Goal: Information Seeking & Learning: Compare options

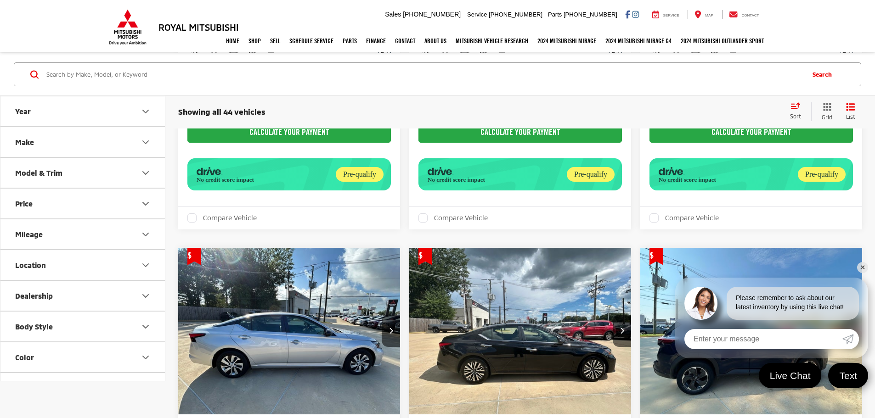
scroll to position [2639, 0]
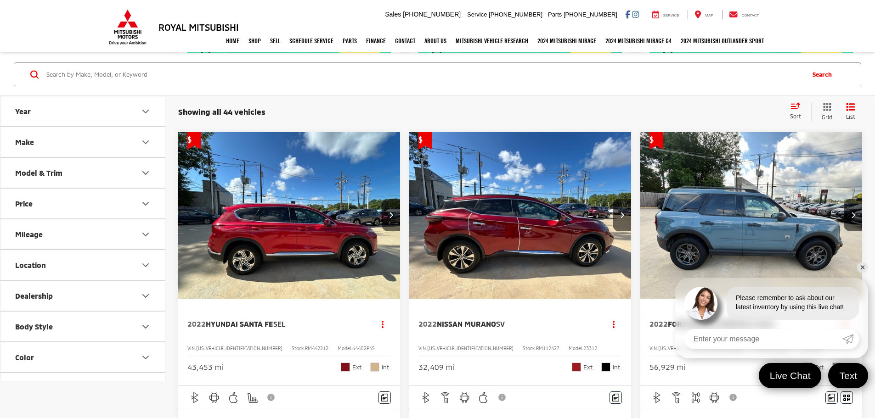
scroll to position [473, 0]
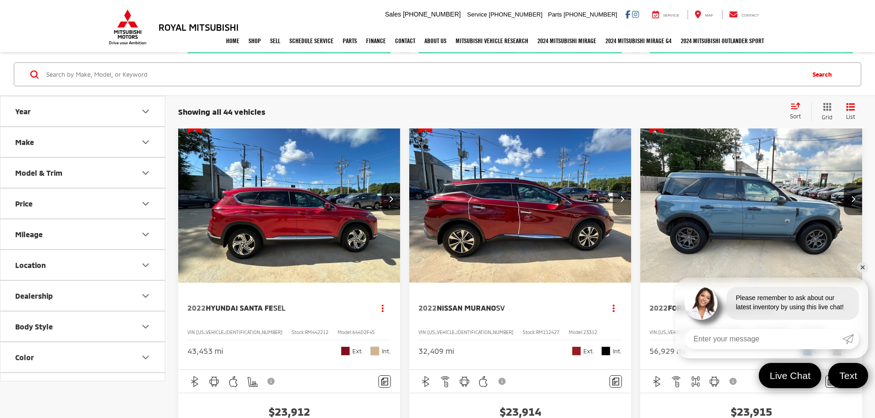
click at [844, 183] on button "Next image" at bounding box center [853, 199] width 18 height 32
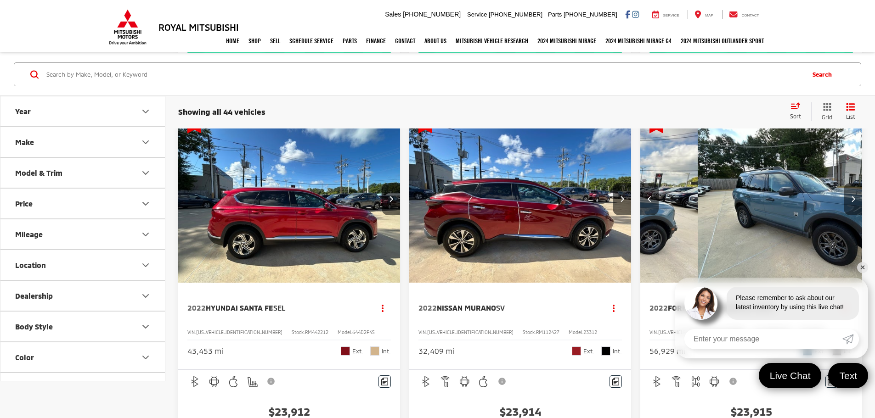
click at [844, 183] on button "Next image" at bounding box center [853, 199] width 18 height 32
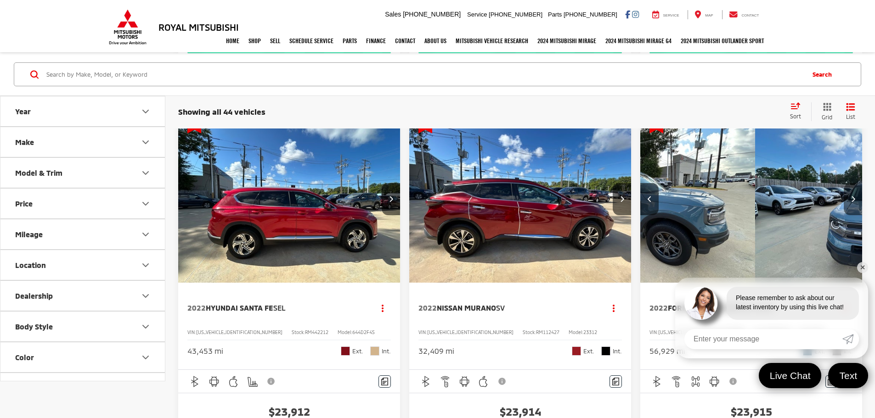
click at [844, 183] on button "Next image" at bounding box center [853, 199] width 18 height 32
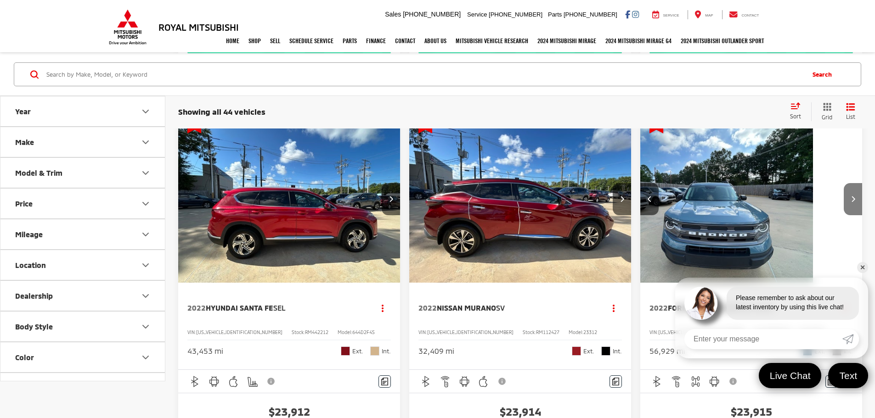
click at [844, 183] on button "Next image" at bounding box center [853, 199] width 18 height 32
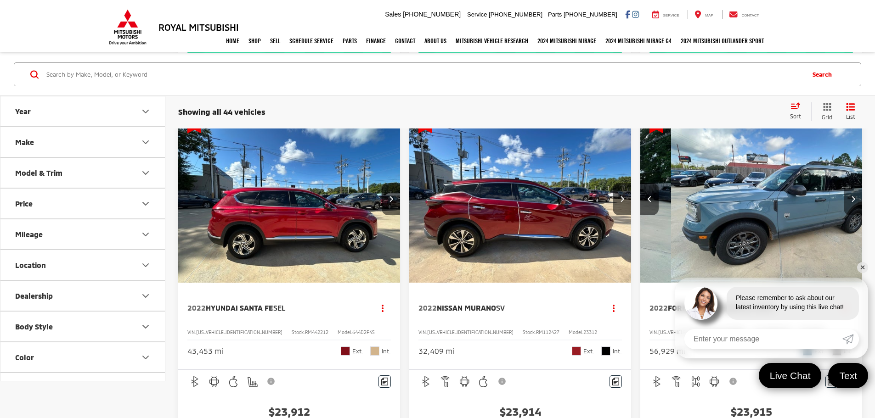
scroll to position [0, 662]
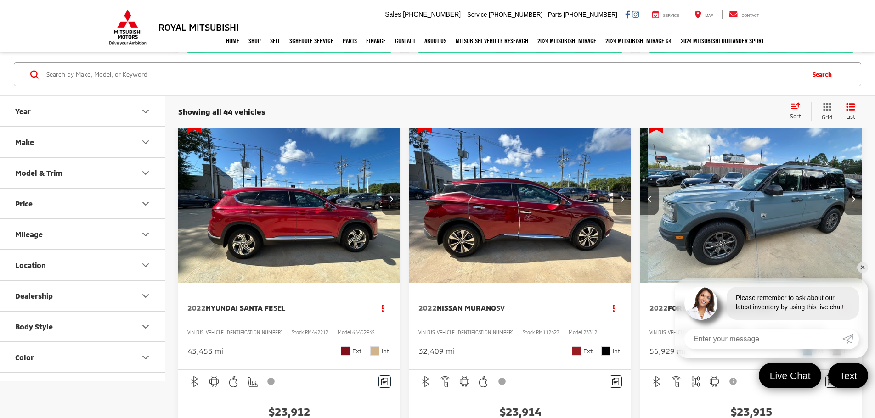
click at [844, 183] on button "Next image" at bounding box center [853, 199] width 18 height 32
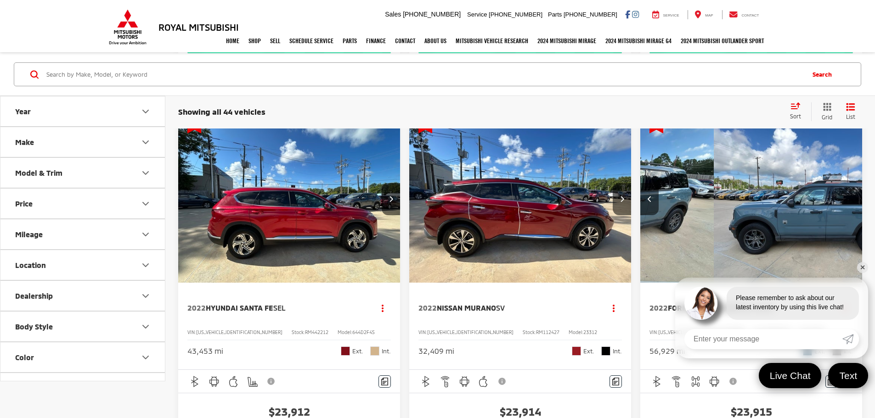
scroll to position [0, 827]
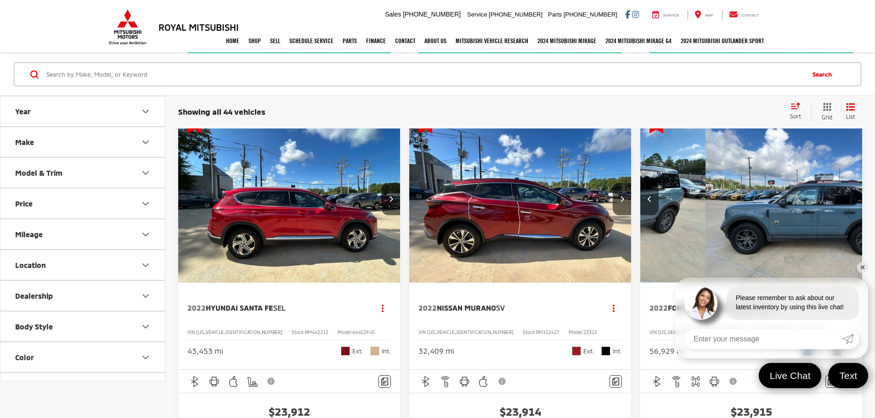
scroll to position [0, 827]
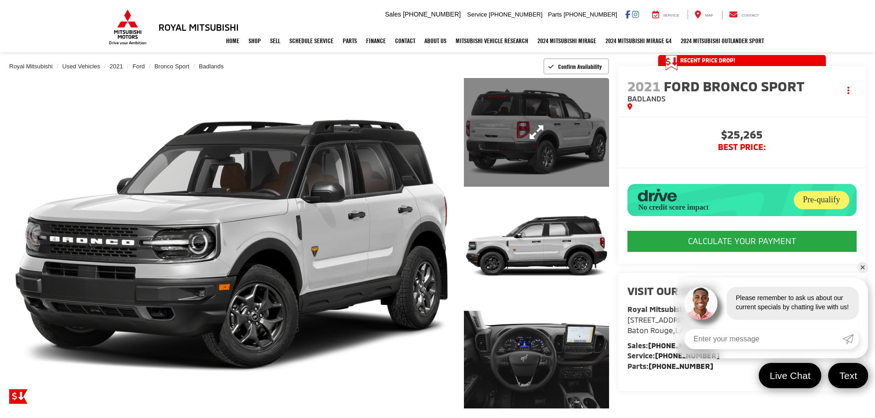
scroll to position [79, 0]
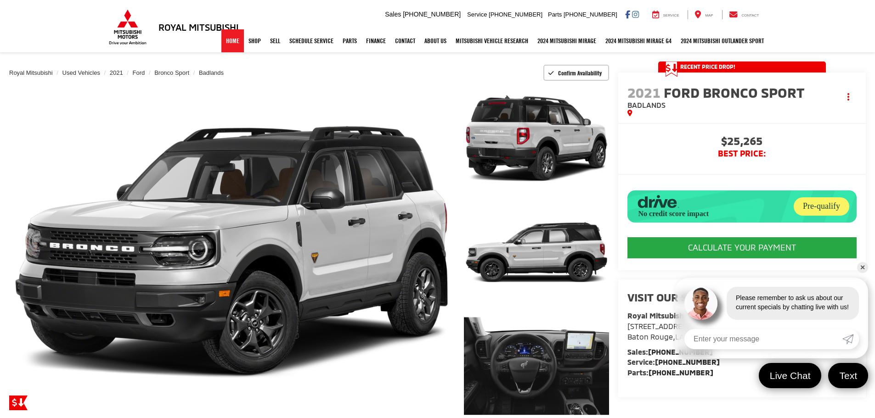
click at [230, 44] on link "Home" at bounding box center [232, 40] width 23 height 23
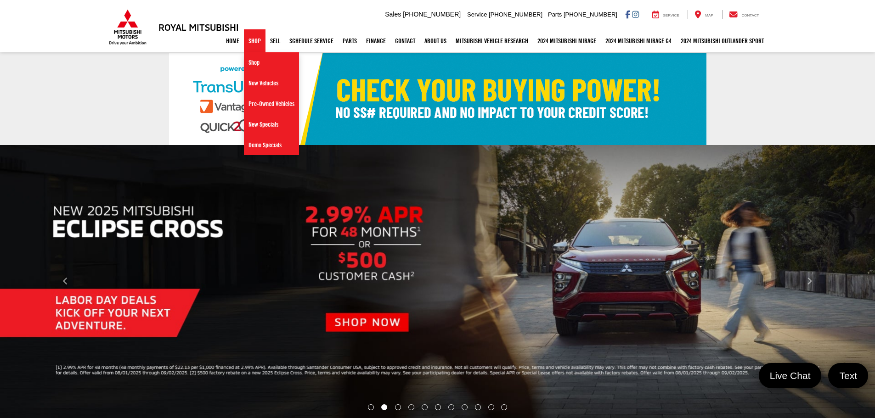
click at [253, 39] on link "Shop" at bounding box center [255, 40] width 22 height 23
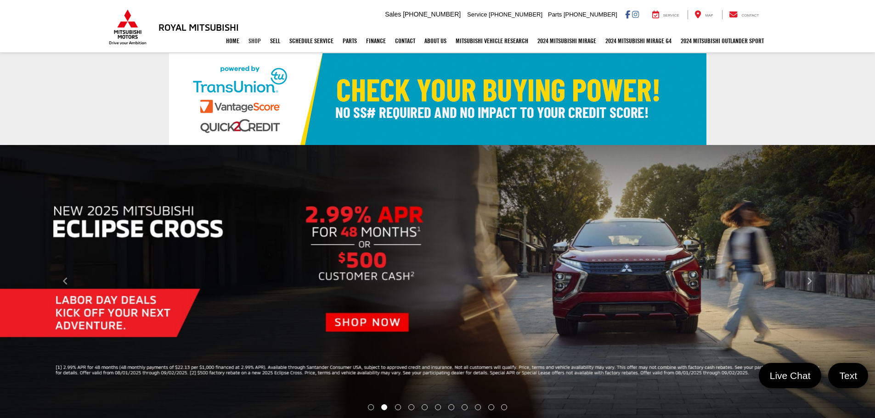
click at [253, 39] on link "Shop" at bounding box center [255, 40] width 22 height 23
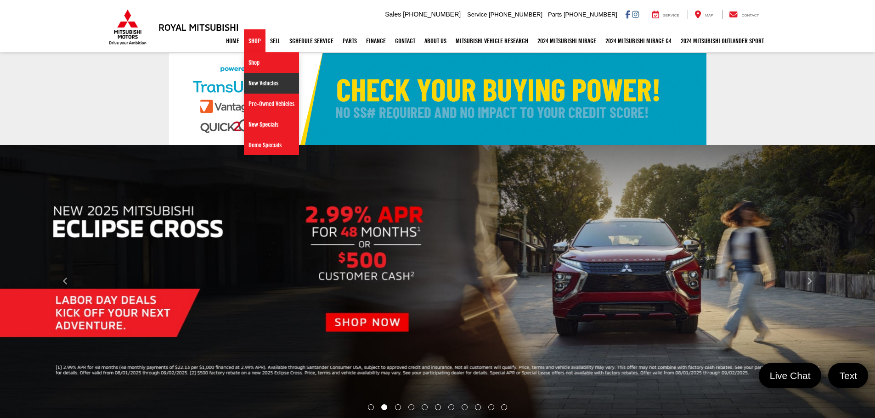
click at [255, 82] on link "New Vehicles" at bounding box center [271, 83] width 55 height 21
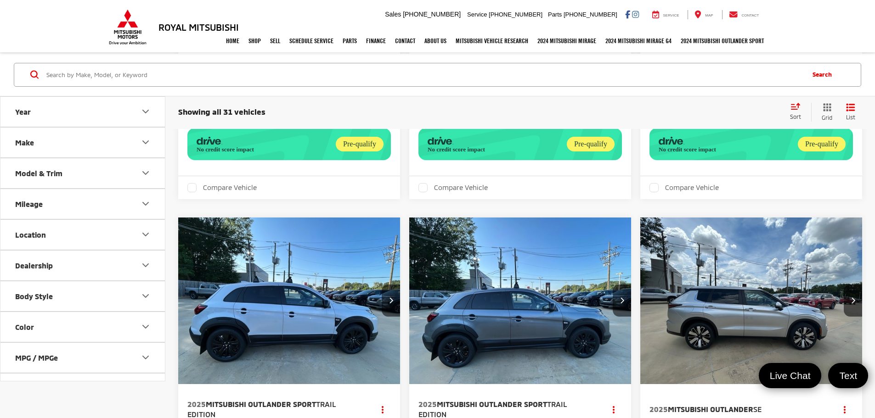
scroll to position [1535, 0]
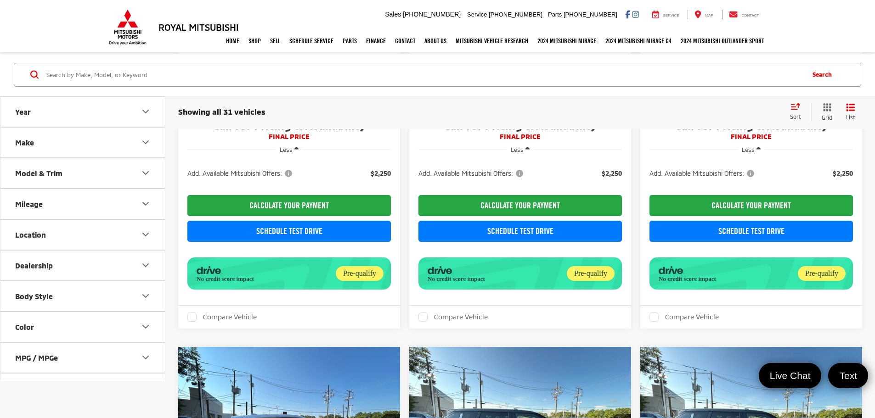
scroll to position [1535, 0]
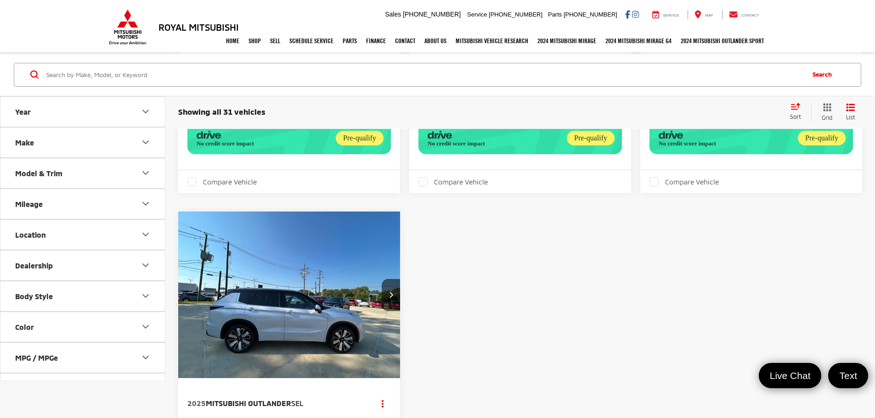
scroll to position [987, 0]
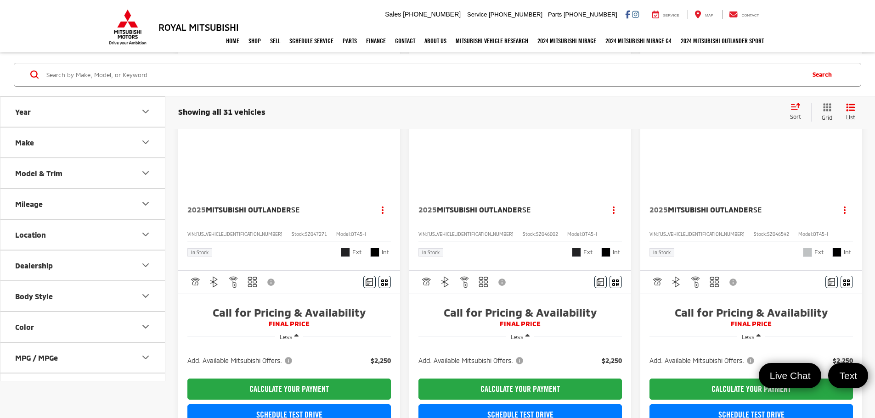
scroll to position [33, 0]
